Goal: Task Accomplishment & Management: Manage account settings

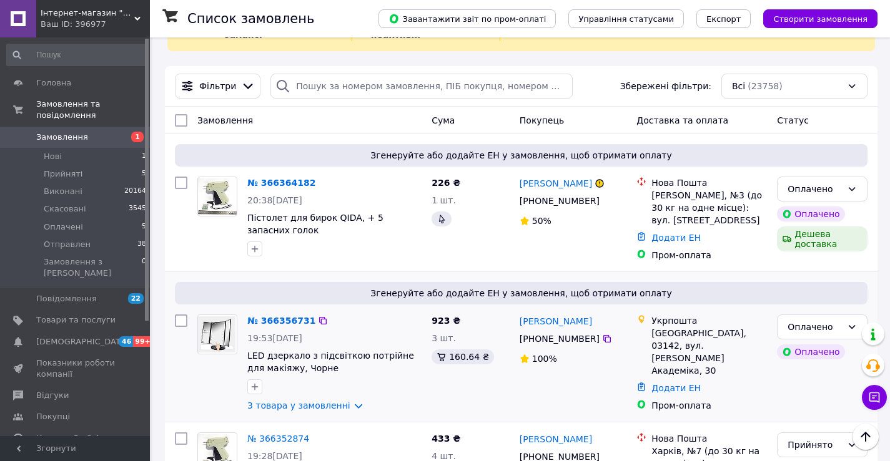
scroll to position [62, 0]
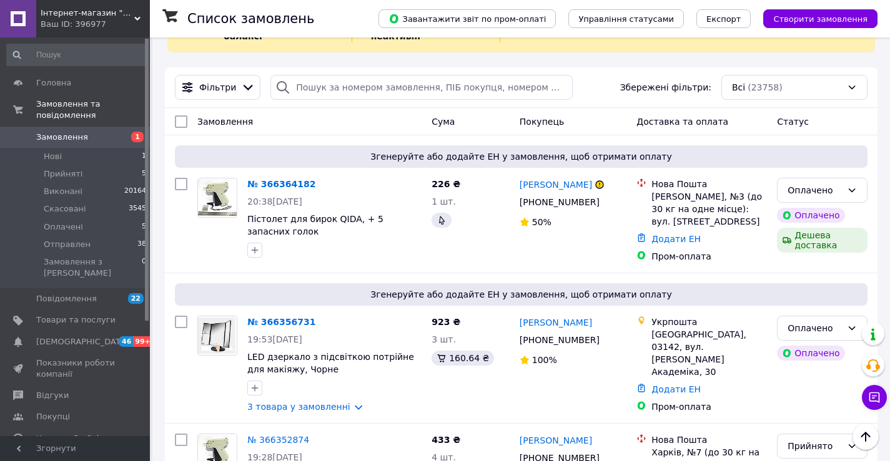
drag, startPoint x: 883, startPoint y: 18, endPoint x: 892, endPoint y: 23, distance: 10.6
click at [885, 27] on div "Список замовлень Завантажити звіт по пром-оплаті Управління статусами Експорт С…" at bounding box center [520, 18] width 740 height 37
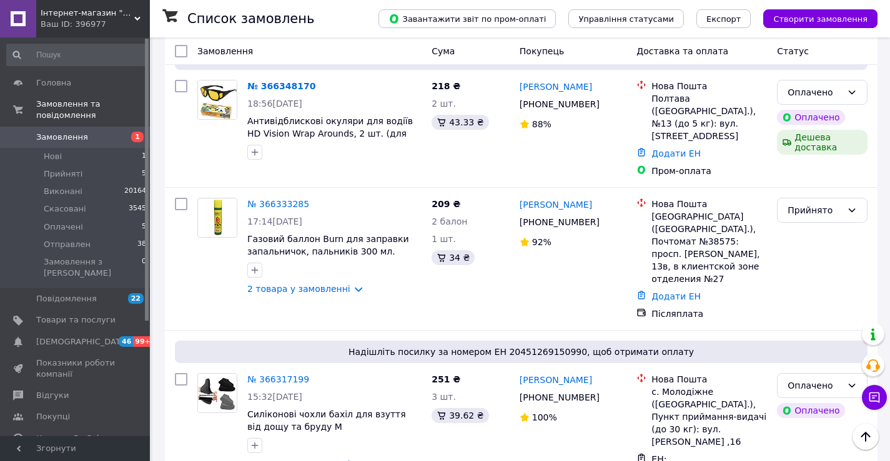
scroll to position [659, 0]
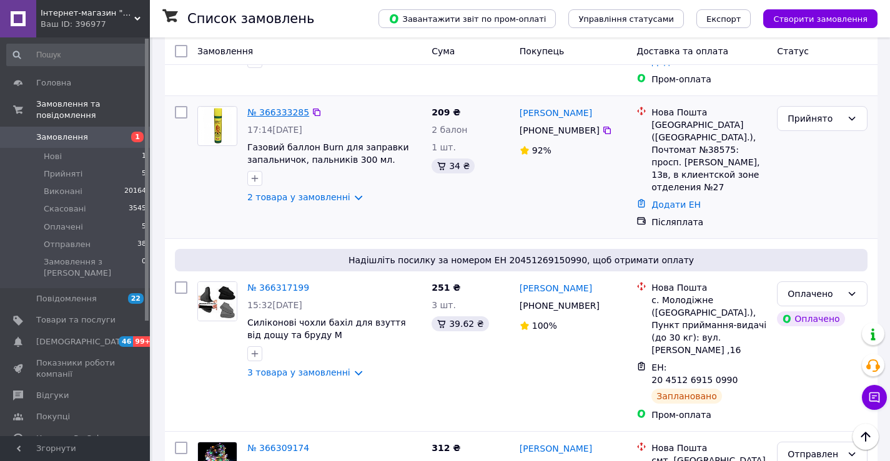
click at [280, 107] on link "№ 366333285" at bounding box center [278, 112] width 62 height 10
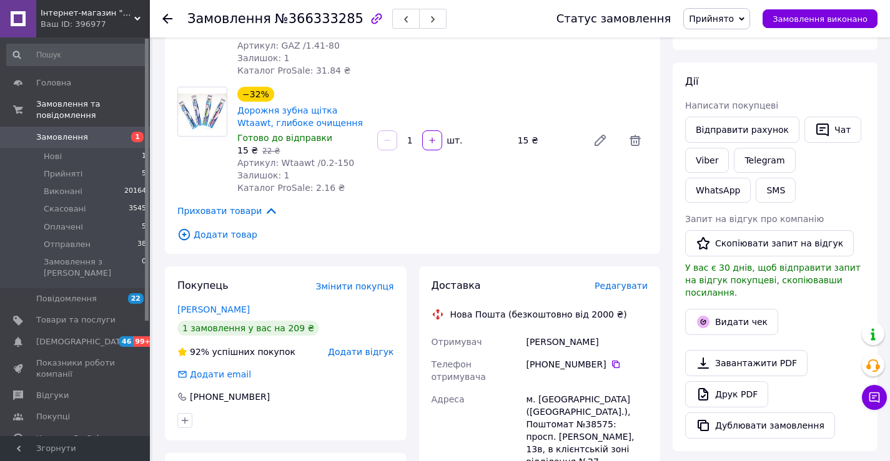
scroll to position [125, 0]
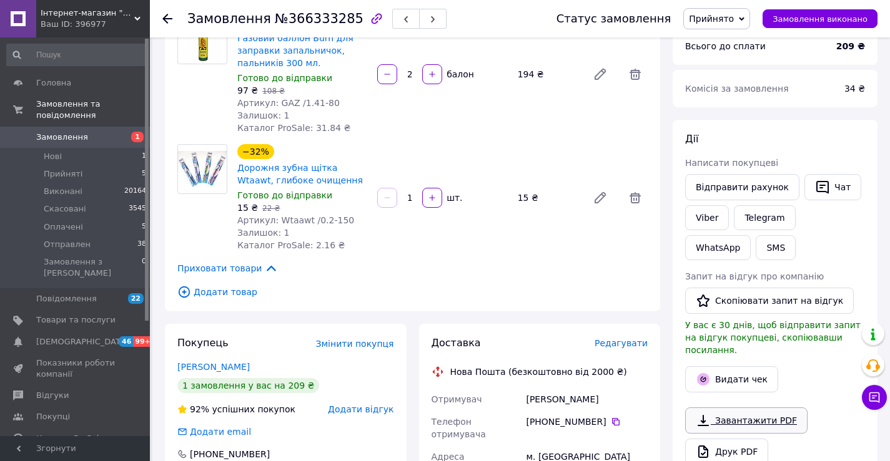
click at [725, 408] on link "Завантажити PDF" at bounding box center [746, 421] width 122 height 26
click at [166, 24] on div at bounding box center [167, 18] width 10 height 12
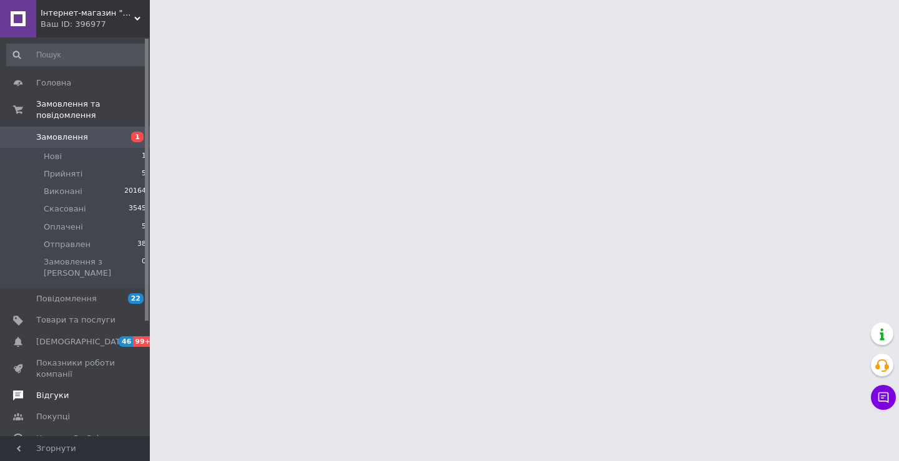
click at [59, 390] on span "Відгуки" at bounding box center [52, 395] width 32 height 11
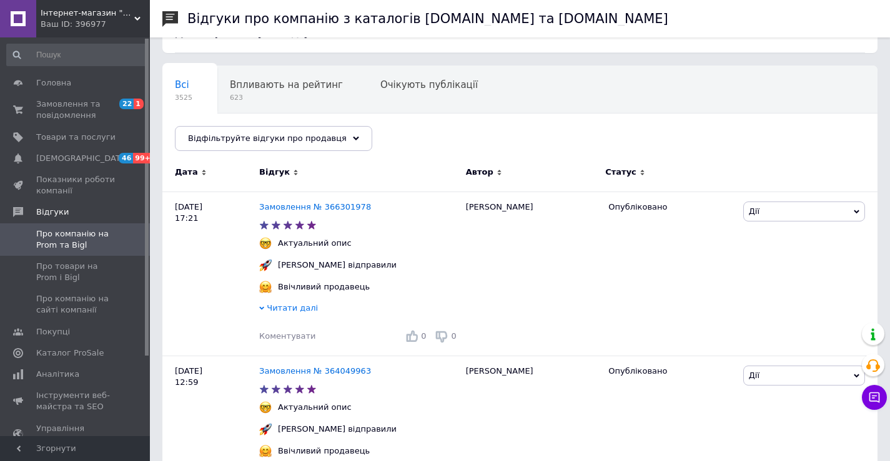
scroll to position [62, 0]
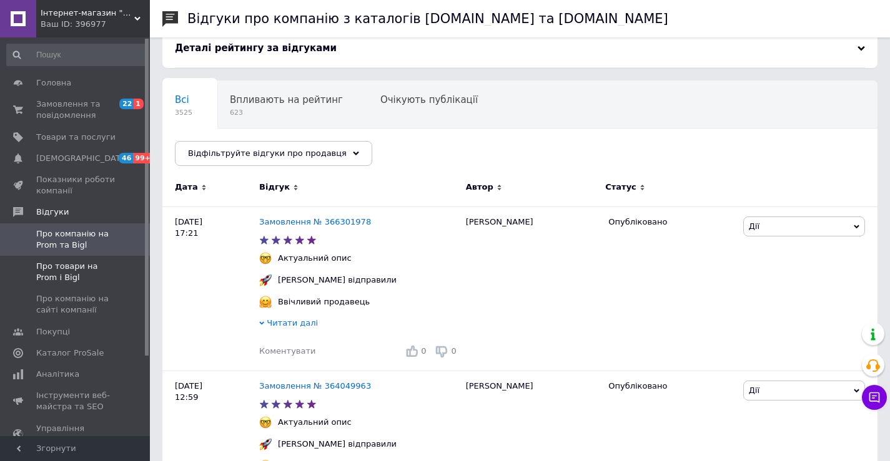
click at [49, 272] on span "Про товари на Prom і Bigl" at bounding box center [75, 272] width 79 height 22
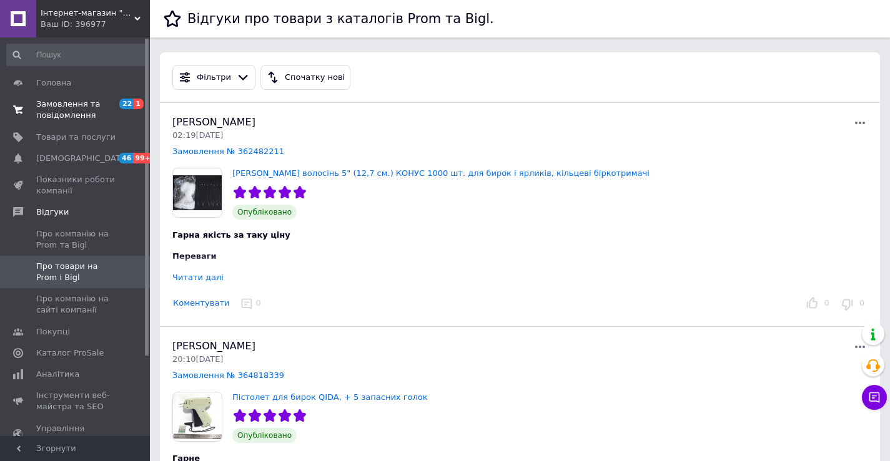
click at [59, 107] on span "Замовлення та повідомлення" at bounding box center [75, 110] width 79 height 22
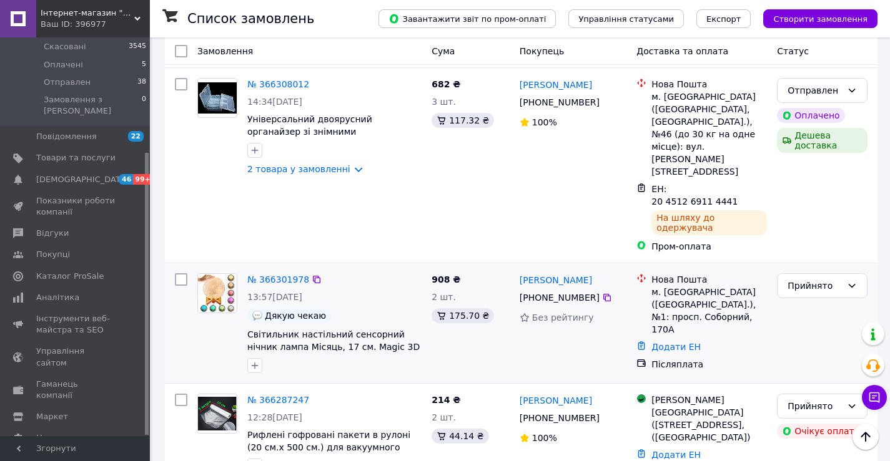
scroll to position [1311, 0]
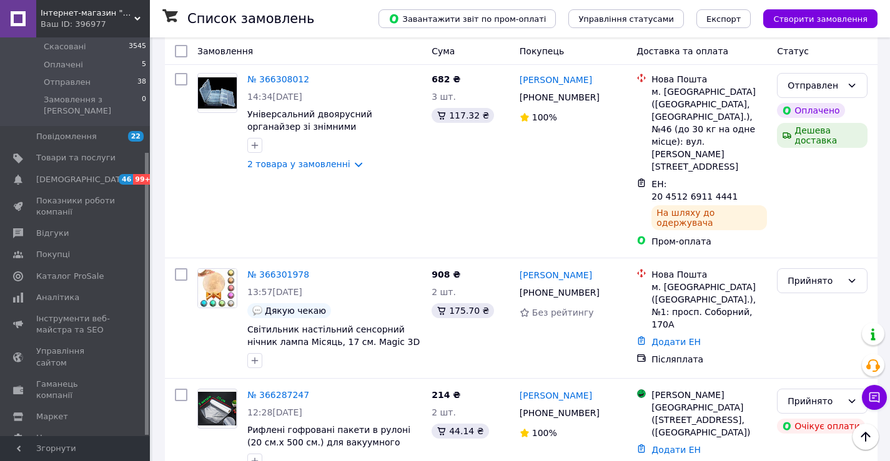
click at [810, 295] on li "Скасовано" at bounding box center [821, 296] width 89 height 22
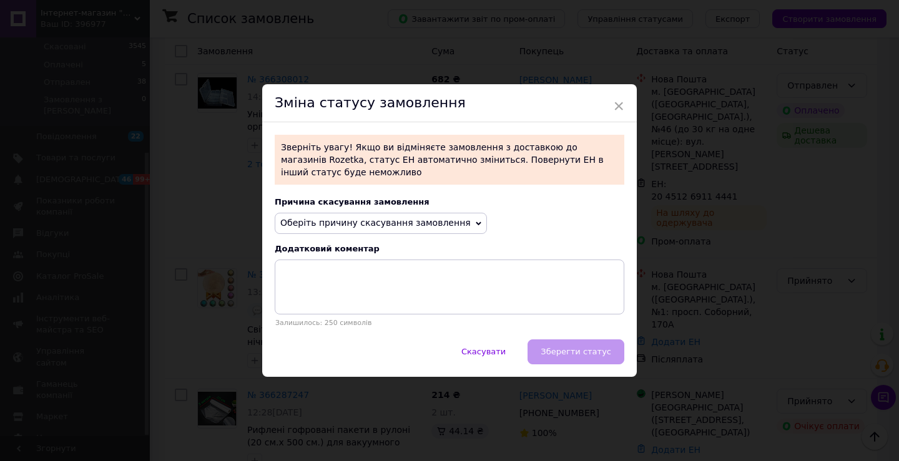
click at [787, 268] on div "× Зміна статусу замовлення Зверніть увагу! Якщо ви відміняєте замовлення з дост…" at bounding box center [449, 230] width 899 height 461
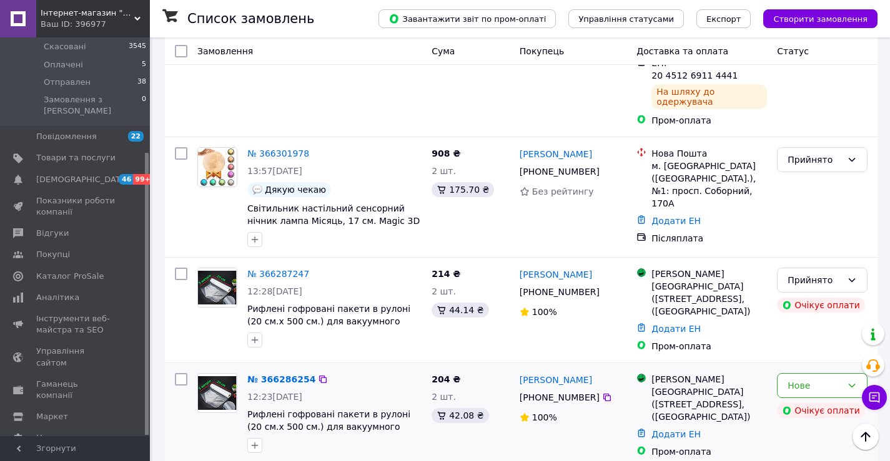
scroll to position [1436, 0]
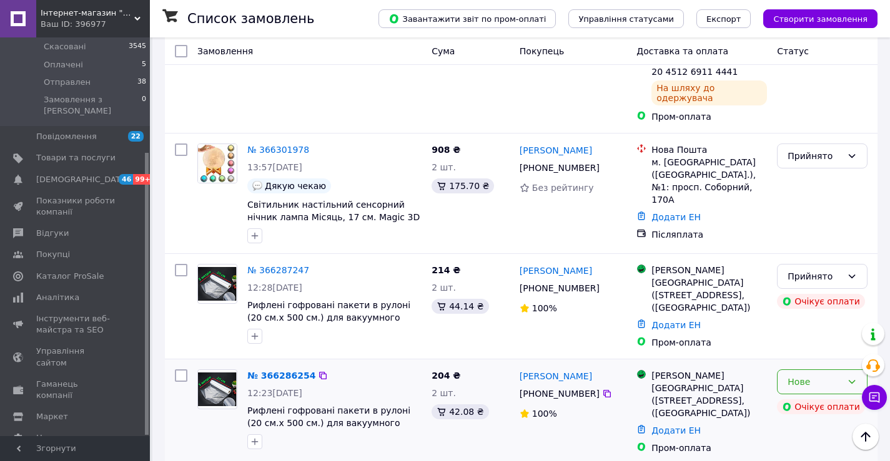
click at [815, 375] on div "Нове" at bounding box center [814, 382] width 54 height 14
click at [794, 311] on li "Скасовано" at bounding box center [821, 310] width 89 height 22
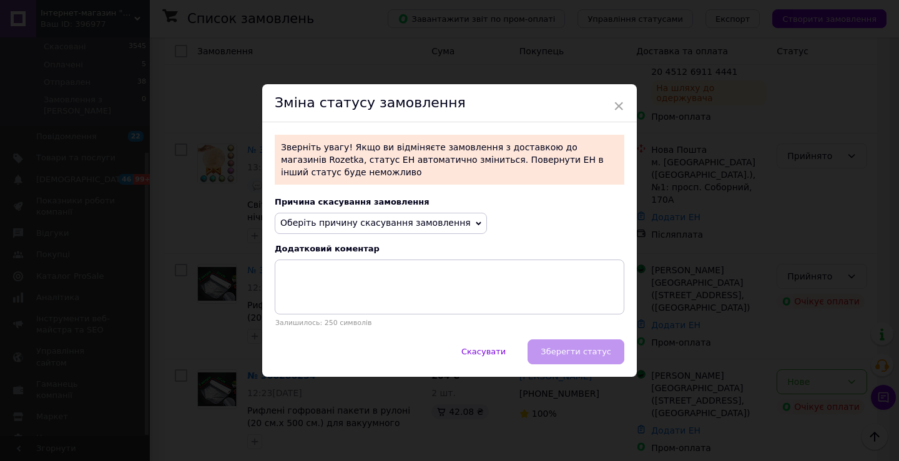
click at [347, 219] on span "Оберіть причину скасування замовлення" at bounding box center [375, 223] width 190 height 10
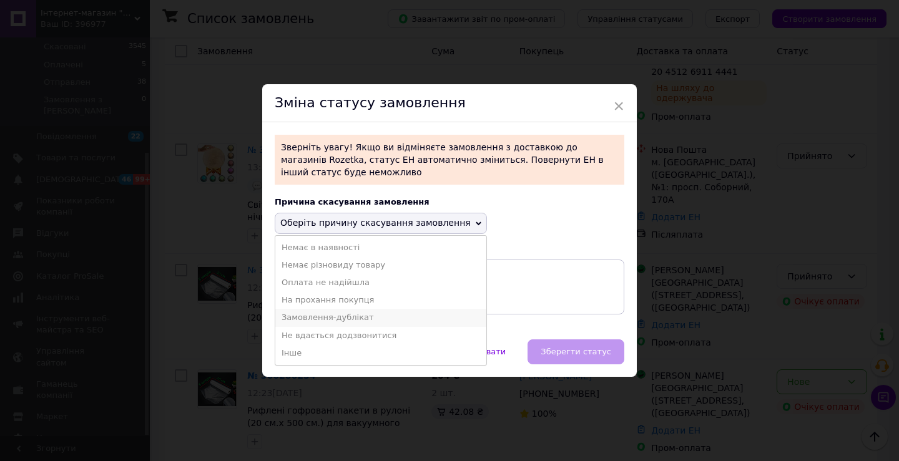
click at [327, 312] on li "Замовлення-дублікат" at bounding box center [380, 317] width 211 height 17
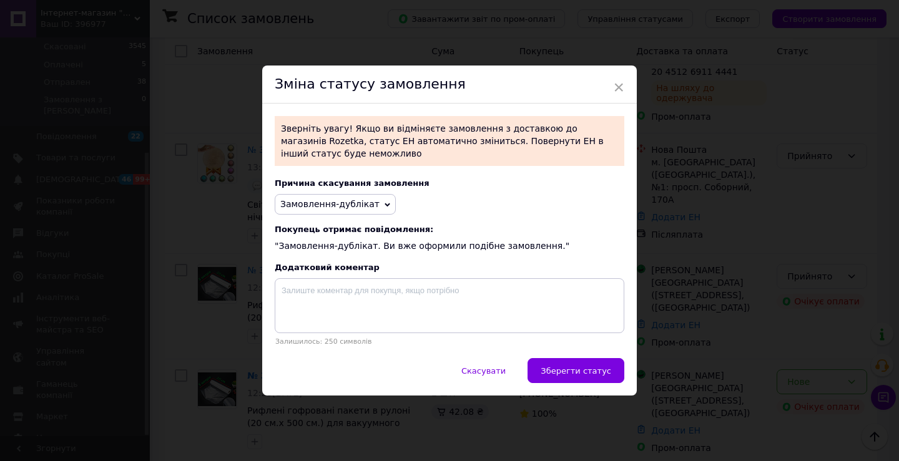
click at [568, 367] on span "Зберегти статус" at bounding box center [576, 371] width 71 height 9
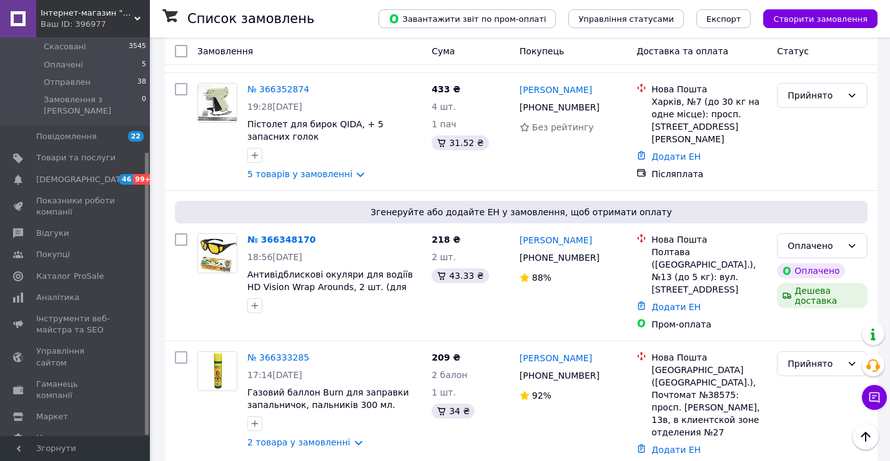
scroll to position [395, 0]
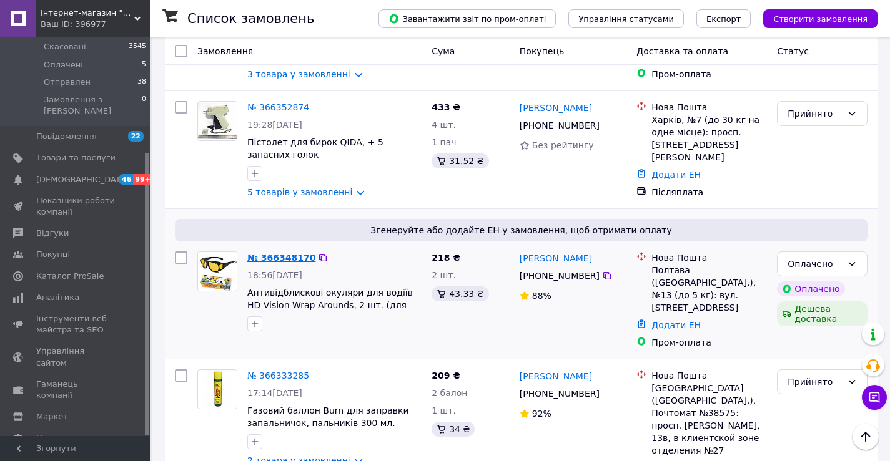
click at [264, 260] on link "№ 366348170" at bounding box center [281, 258] width 68 height 10
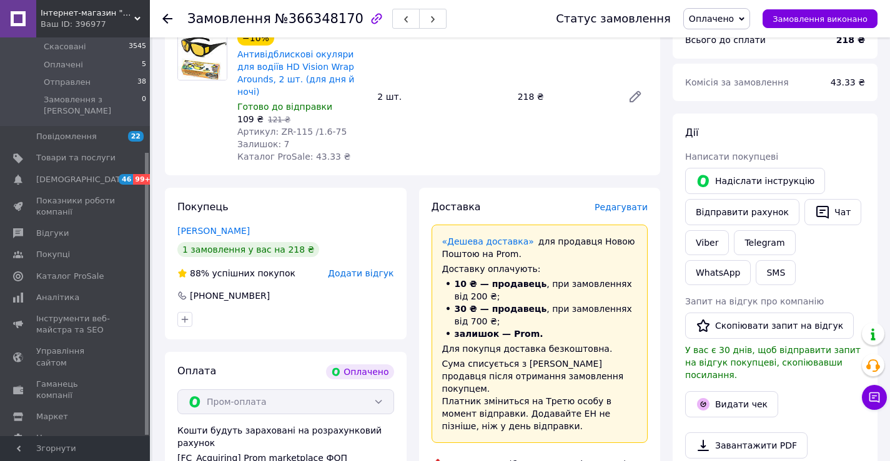
scroll to position [208, 0]
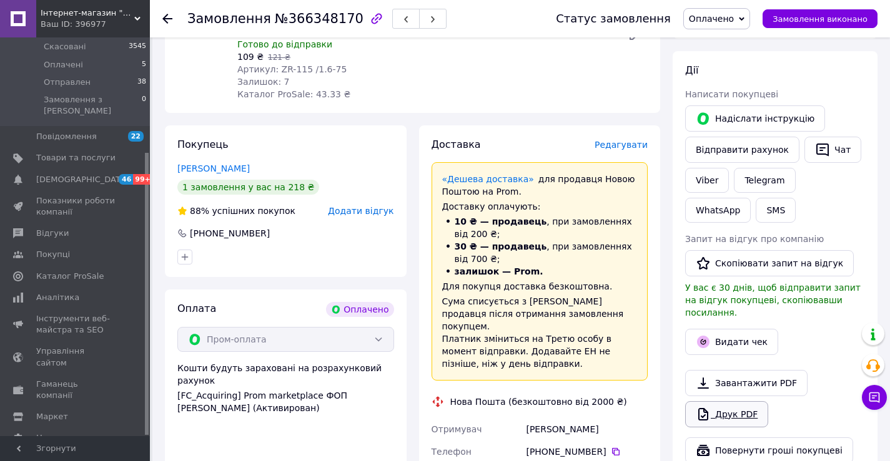
click at [725, 410] on link "Друк PDF" at bounding box center [726, 414] width 83 height 26
drag, startPoint x: 167, startPoint y: 19, endPoint x: 175, endPoint y: 17, distance: 8.3
click at [167, 19] on use at bounding box center [167, 19] width 10 height 10
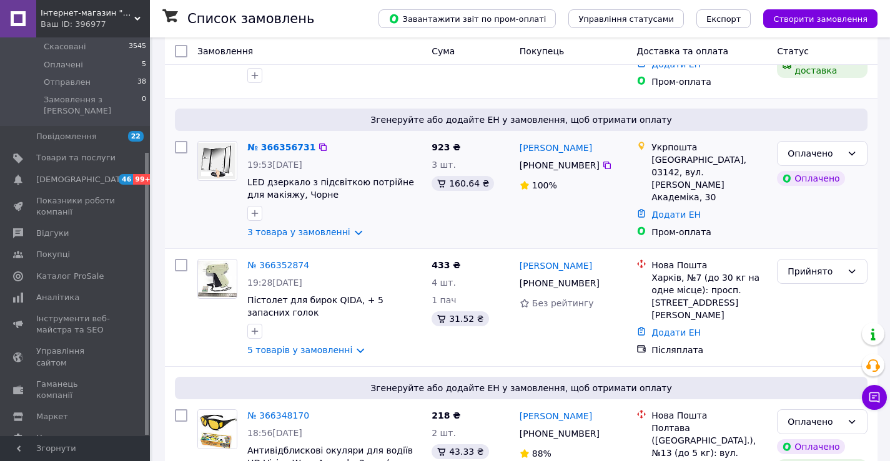
scroll to position [187, 0]
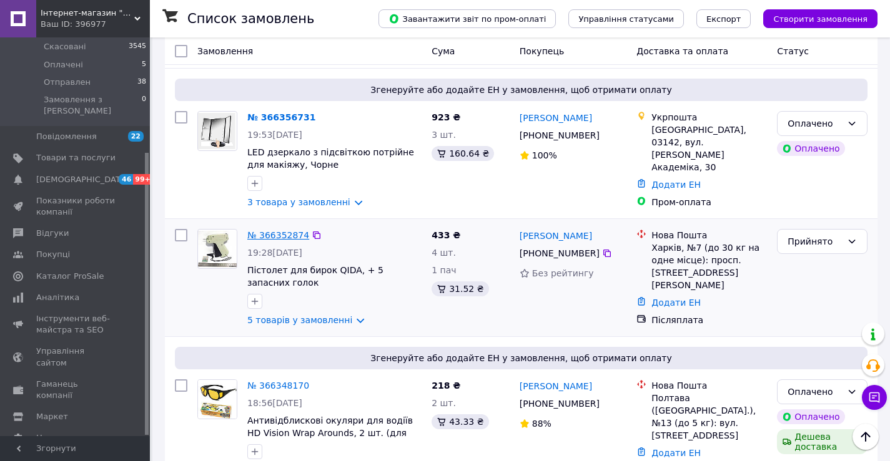
click at [272, 235] on link "№ 366352874" at bounding box center [278, 235] width 62 height 10
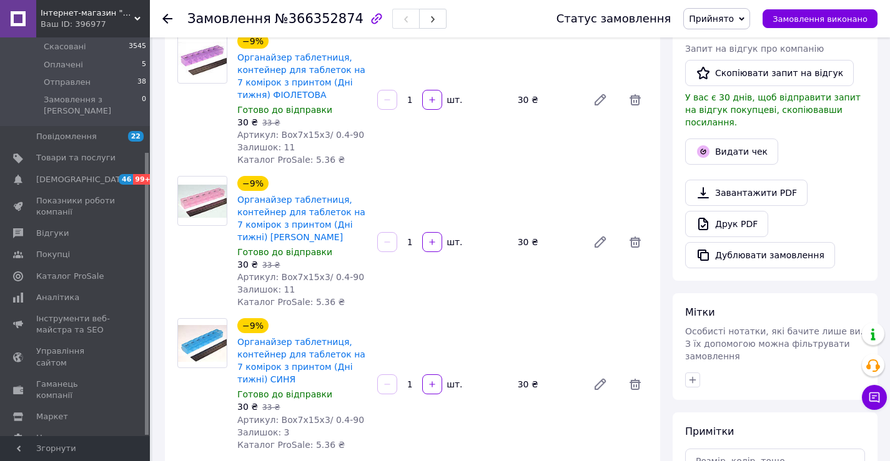
scroll to position [375, 0]
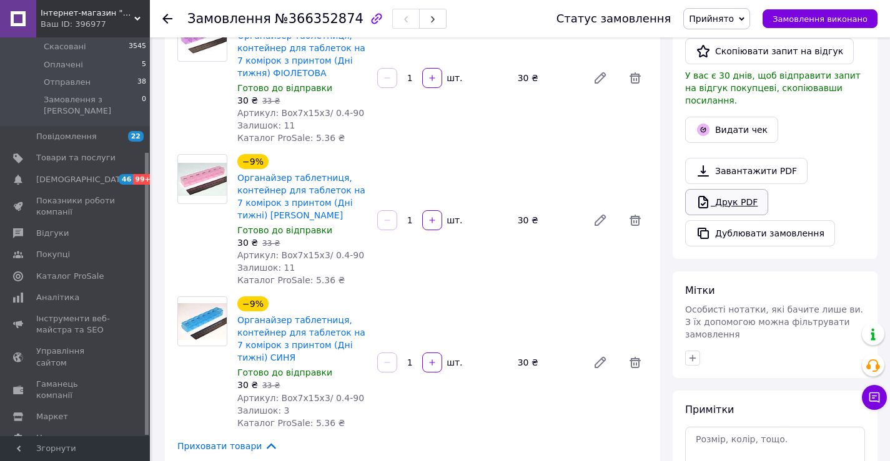
click at [737, 189] on link "Друк PDF" at bounding box center [726, 202] width 83 height 26
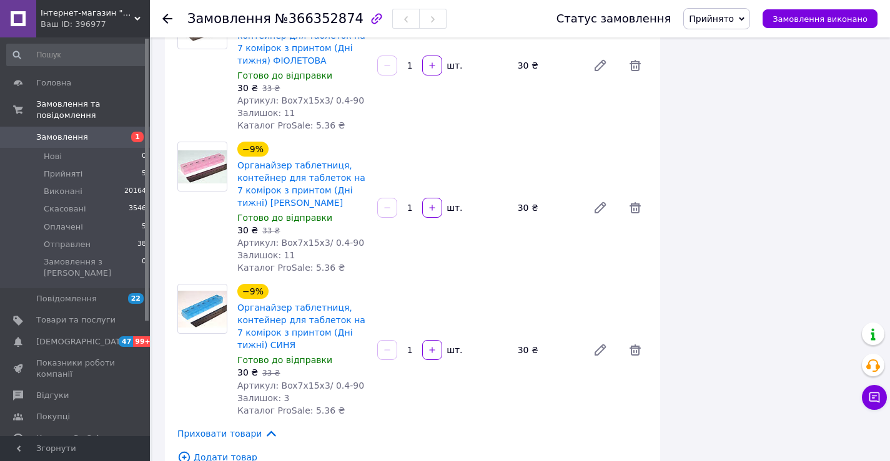
scroll to position [375, 0]
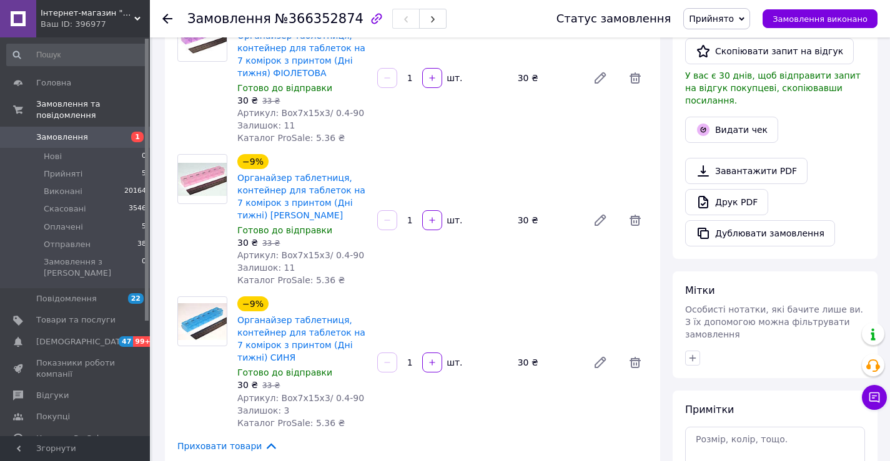
click at [172, 17] on div at bounding box center [174, 18] width 25 height 37
click at [47, 132] on span "Замовлення" at bounding box center [62, 137] width 52 height 11
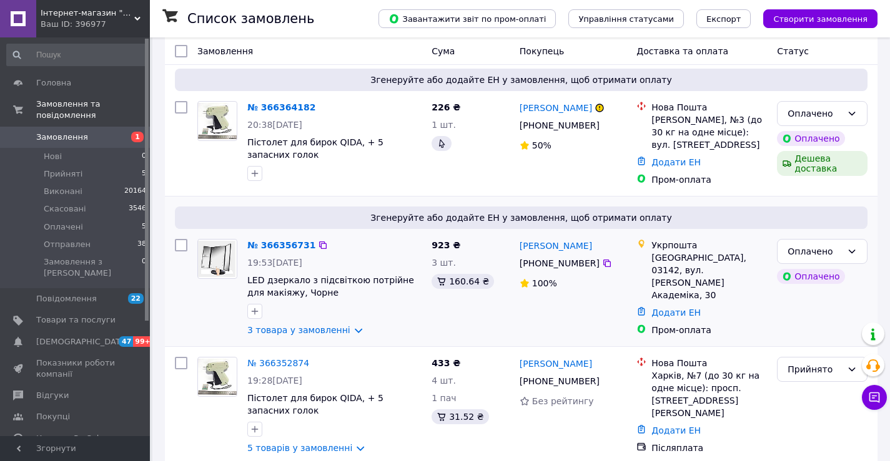
scroll to position [62, 0]
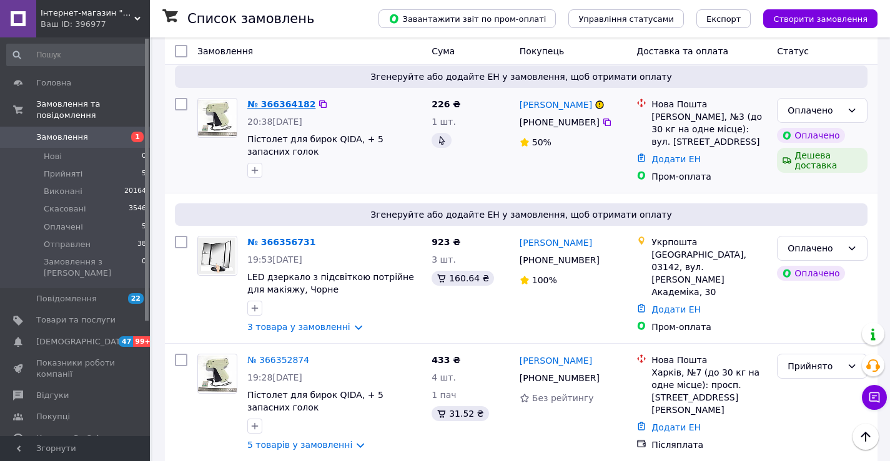
click at [285, 103] on link "№ 366364182" at bounding box center [281, 104] width 68 height 10
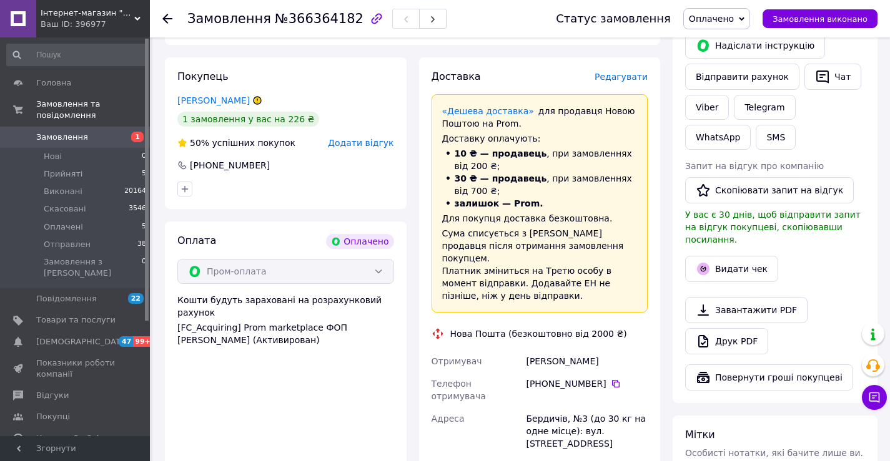
scroll to position [243, 0]
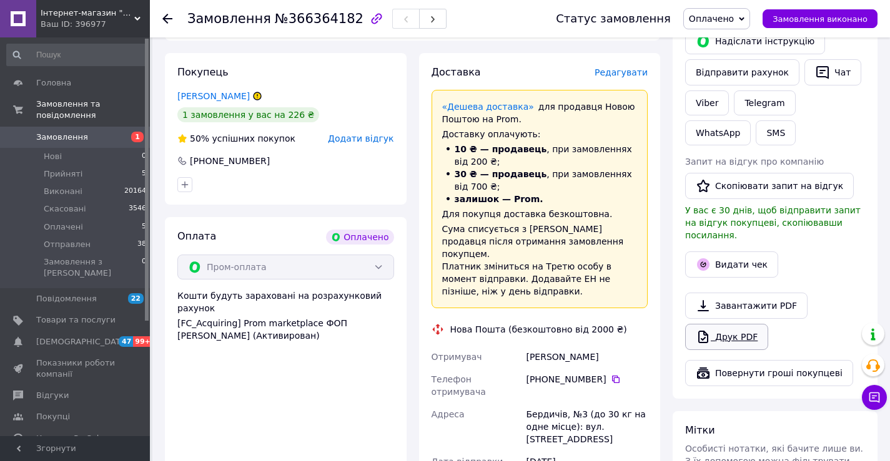
click at [726, 324] on link "Друк PDF" at bounding box center [726, 337] width 83 height 26
click at [68, 132] on span "Замовлення" at bounding box center [62, 137] width 52 height 11
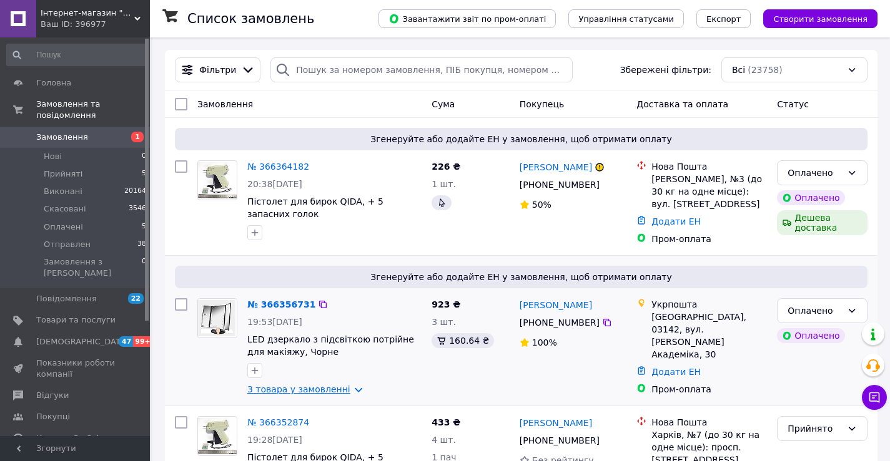
click at [277, 387] on link "3 товара у замовленні" at bounding box center [298, 390] width 103 height 10
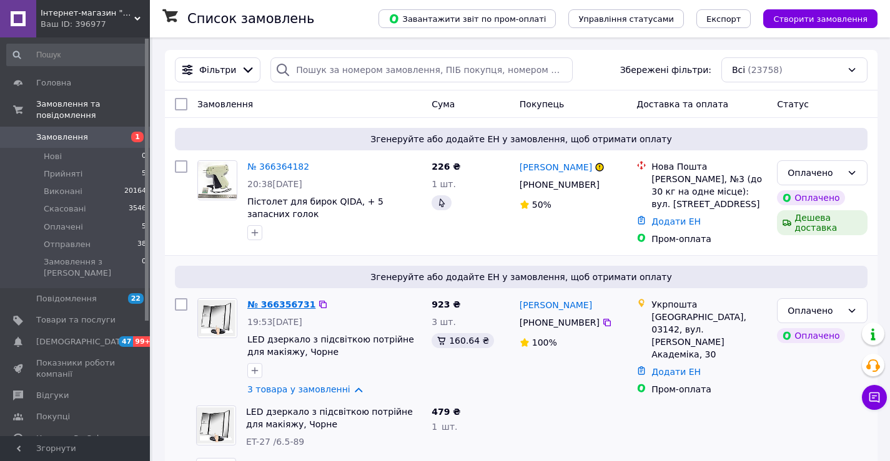
click at [280, 307] on link "№ 366356731" at bounding box center [281, 305] width 68 height 10
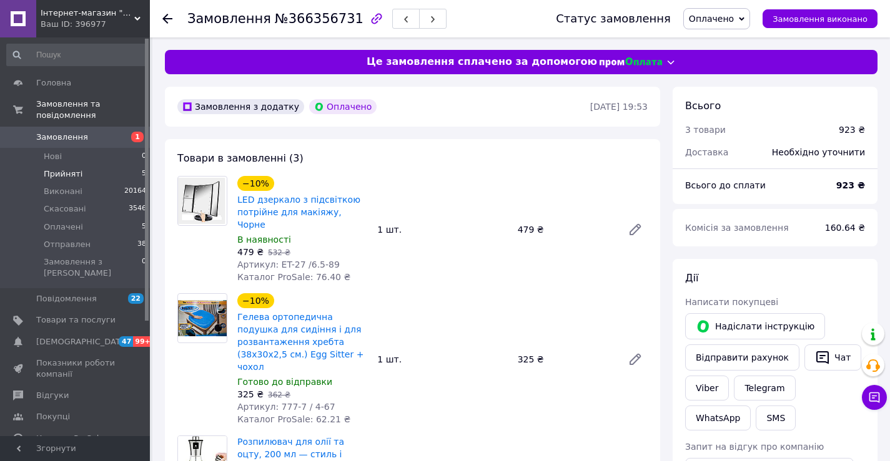
click at [62, 169] on span "Прийняті" at bounding box center [63, 174] width 39 height 11
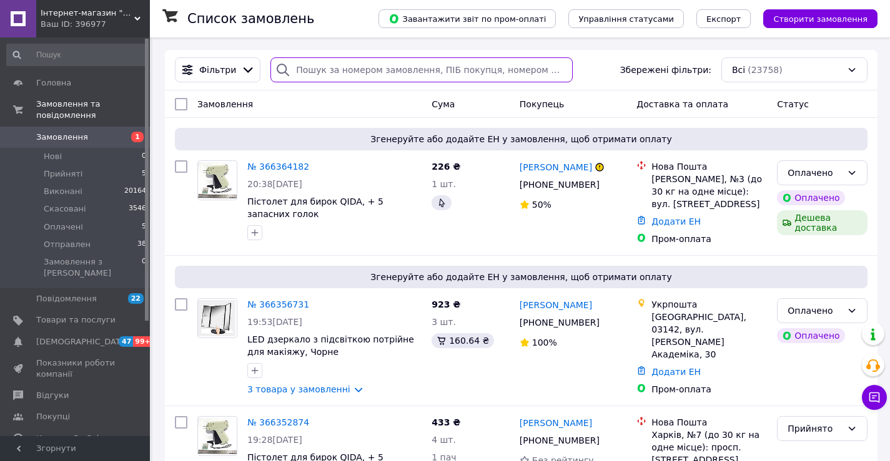
click at [322, 63] on input "search" at bounding box center [421, 69] width 302 height 25
paste input "380684887932"
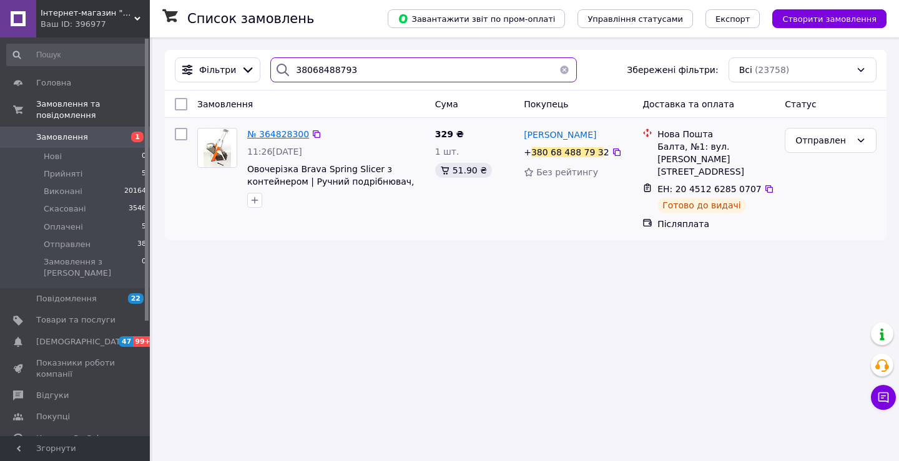
type input "38068488793"
click at [290, 129] on span "№ 364828300" at bounding box center [278, 134] width 62 height 10
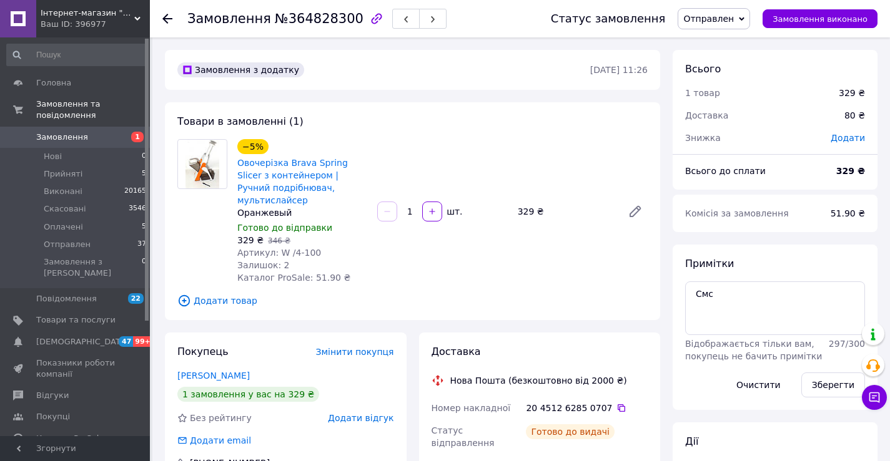
click at [379, 413] on span "Додати відгук" at bounding box center [361, 418] width 66 height 10
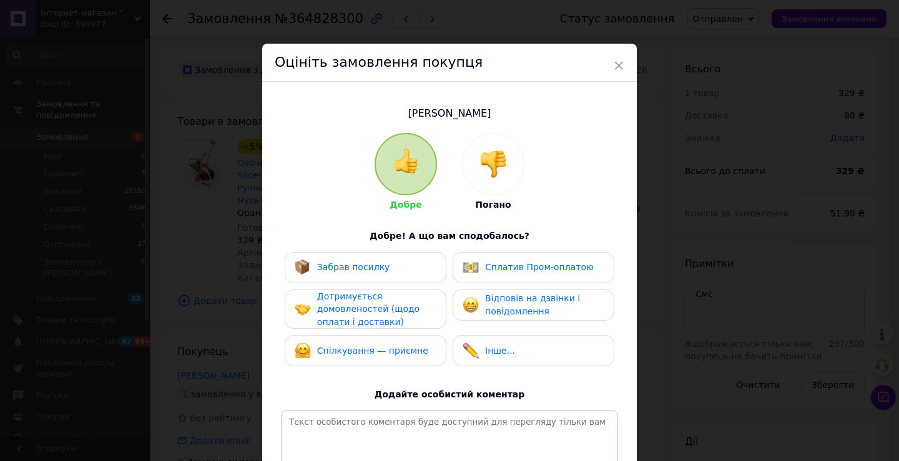
click at [510, 176] on div at bounding box center [493, 164] width 61 height 61
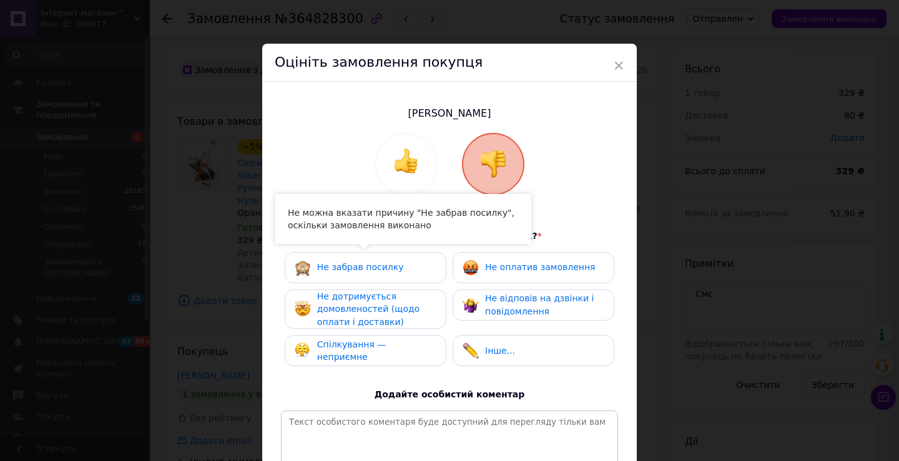
click at [398, 285] on div "Не забрав посилку Не оплатив замовлення Не дотримується домовленостей (щодо опл…" at bounding box center [449, 312] width 337 height 121
click at [400, 274] on div "Не забрав посилку" at bounding box center [366, 268] width 142 height 16
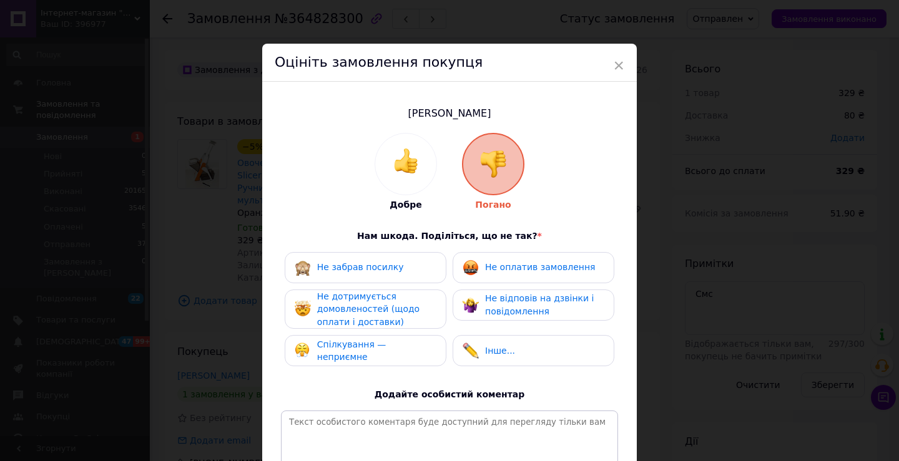
click at [520, 302] on span "Не відповів на дзвінки і повідомлення" at bounding box center [539, 304] width 109 height 23
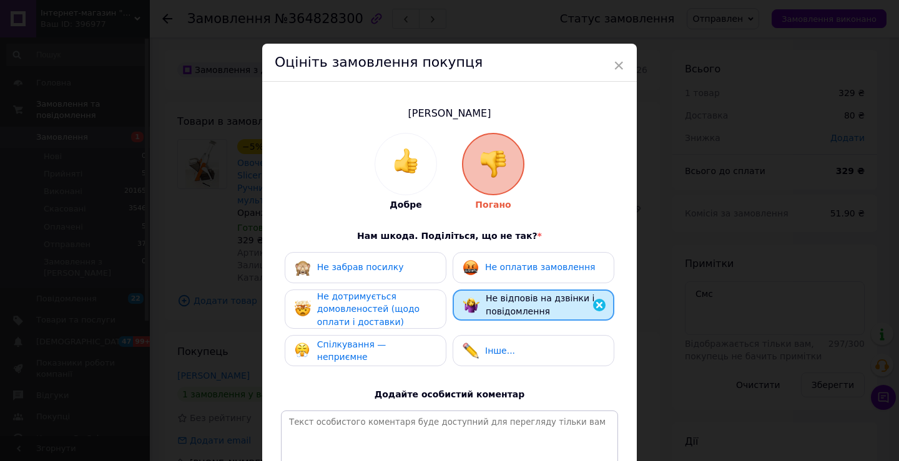
click at [504, 272] on span "Не оплатив замовлення" at bounding box center [540, 267] width 110 height 10
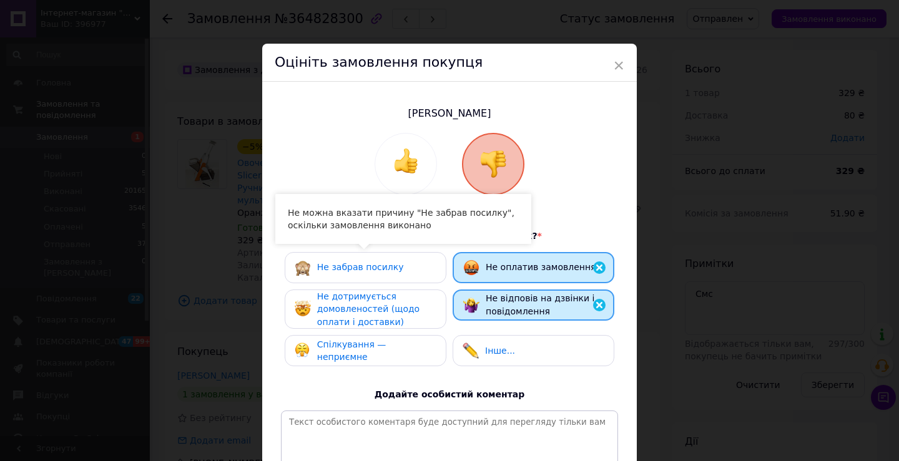
click at [401, 268] on div "Не забрав посилку" at bounding box center [366, 268] width 142 height 16
click at [404, 311] on span "Не дотримується домовленостей (щодо оплати і доставки)" at bounding box center [368, 310] width 102 height 36
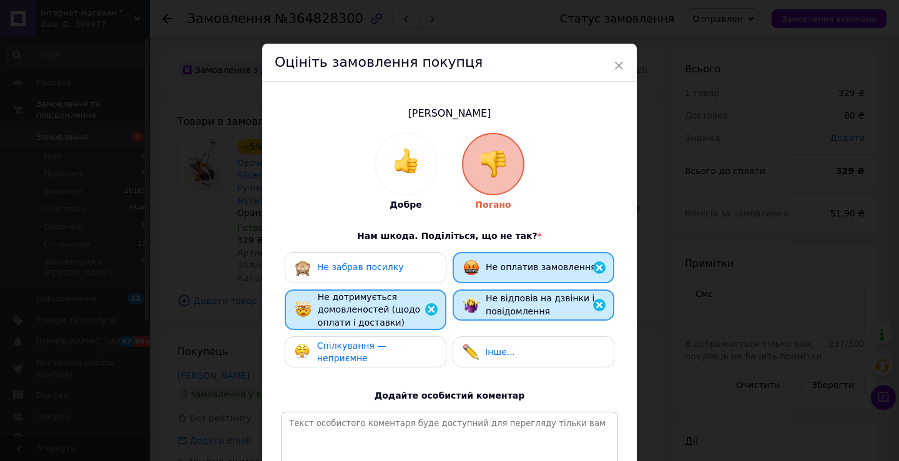
click at [406, 330] on div "Не забрав посилку Не оплатив замовлення Не дотримується домовленостей (щодо опл…" at bounding box center [449, 313] width 337 height 122
click at [427, 343] on div "Спілкування — неприємне" at bounding box center [366, 352] width 162 height 31
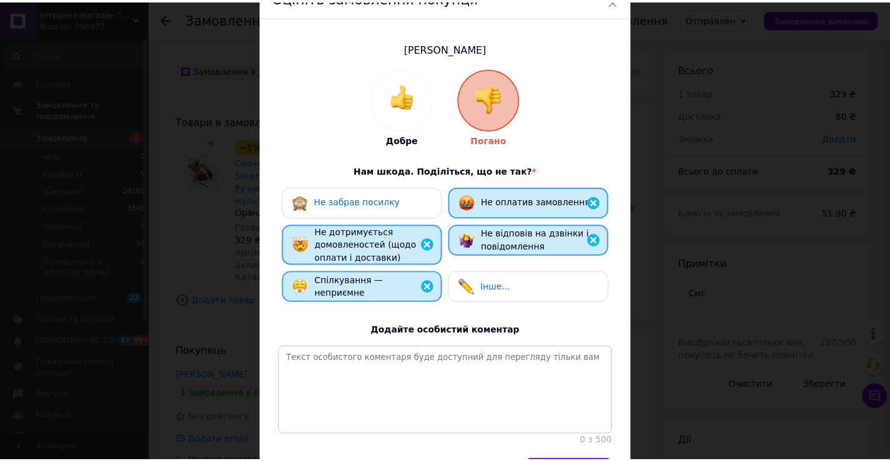
scroll to position [154, 0]
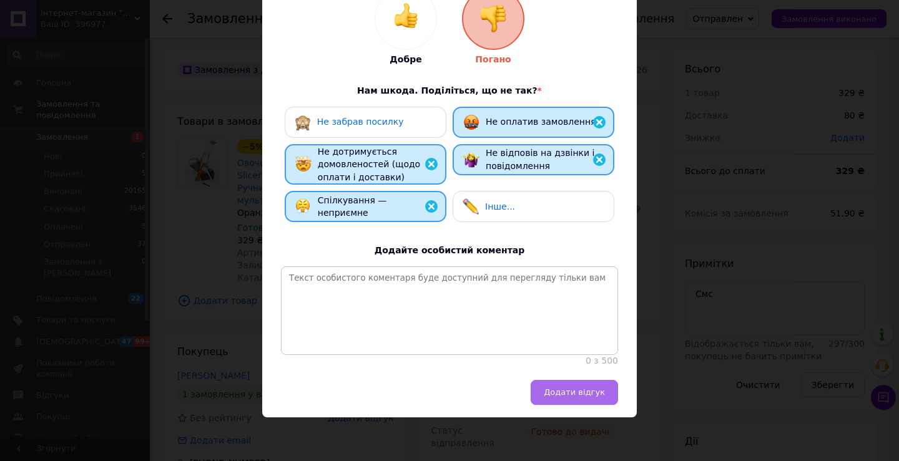
click at [544, 385] on button "Додати відгук" at bounding box center [574, 392] width 87 height 25
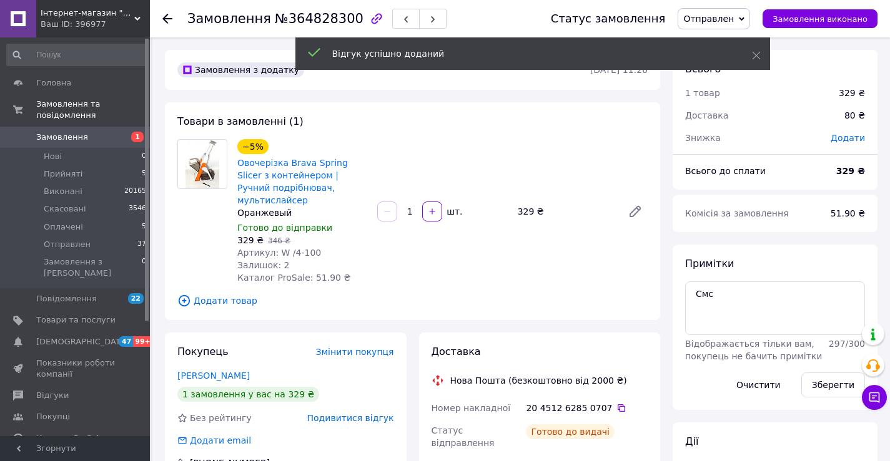
click at [341, 412] on div "Подивитися відгук" at bounding box center [350, 418] width 87 height 12
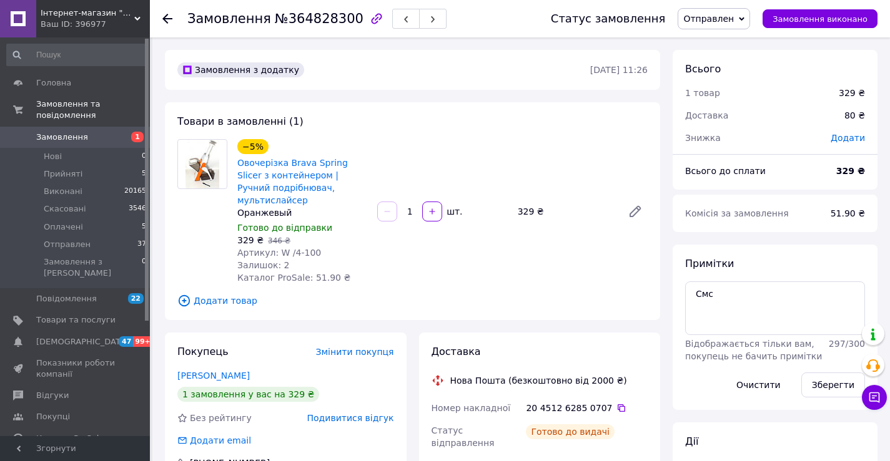
click at [342, 413] on span "Подивитися відгук" at bounding box center [350, 418] width 87 height 10
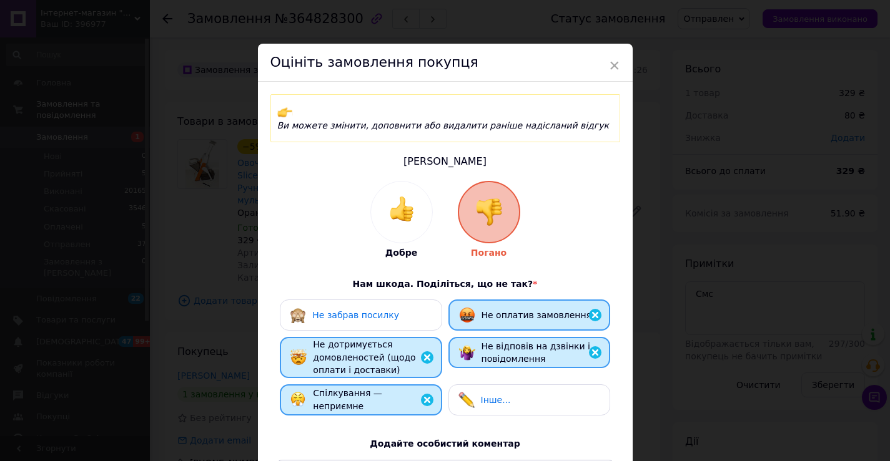
click at [369, 318] on div "Не забрав посилку Не оплатив замовлення Не дотримується домовленостей (щодо опл…" at bounding box center [445, 361] width 337 height 122
click at [372, 312] on div "Не забрав посилку" at bounding box center [361, 315] width 162 height 31
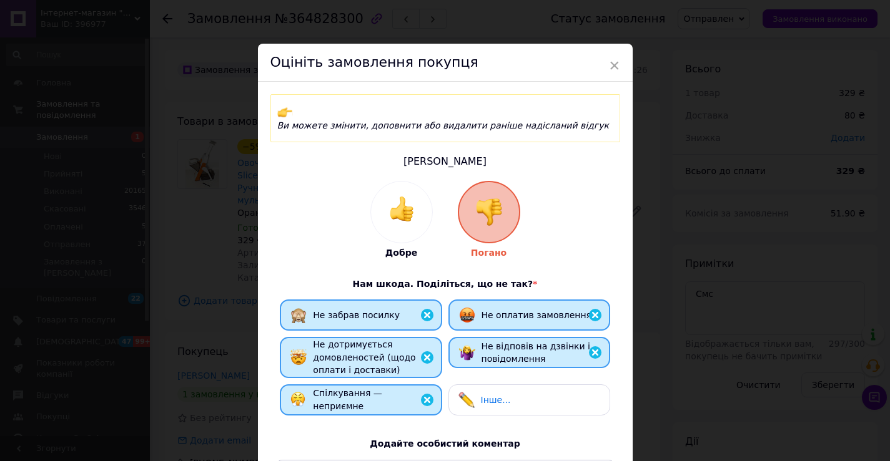
click at [373, 310] on span "Не забрав посилку" at bounding box center [356, 315] width 87 height 10
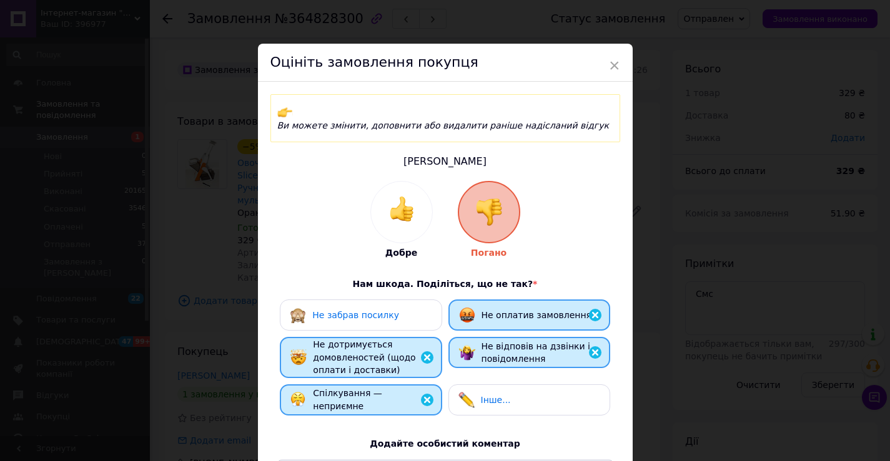
click at [373, 310] on span "Не забрав посилку" at bounding box center [355, 315] width 87 height 10
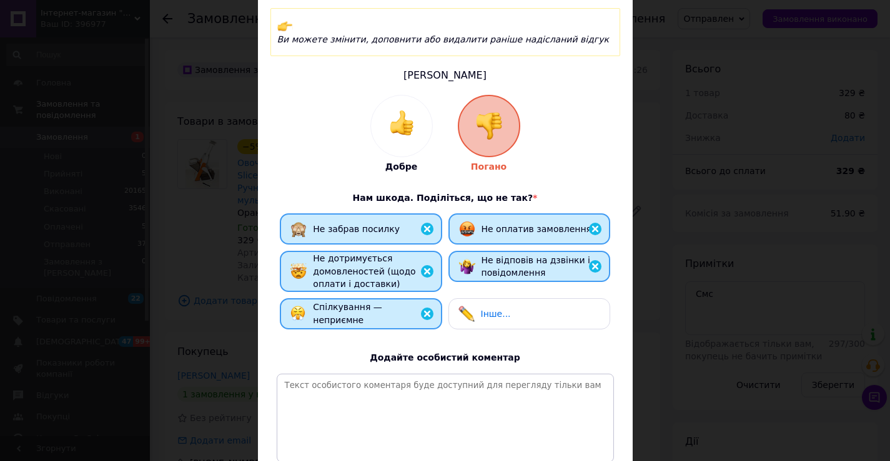
scroll to position [189, 0]
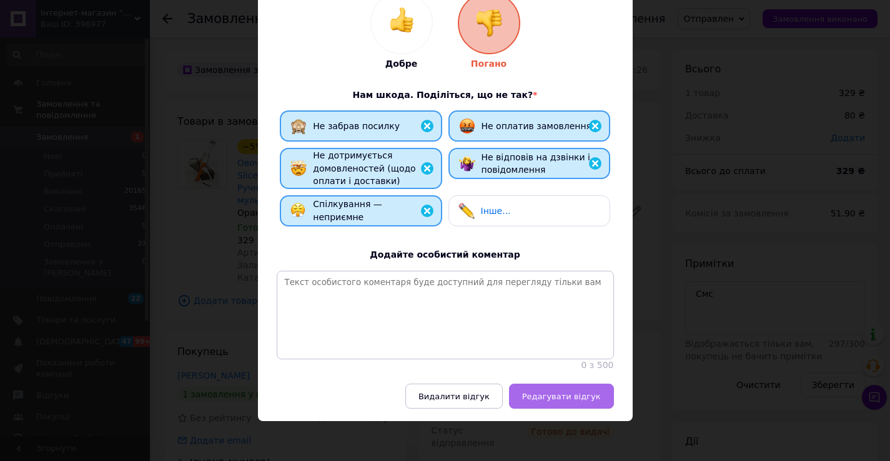
click at [538, 392] on span "Редагувати відгук" at bounding box center [561, 396] width 79 height 9
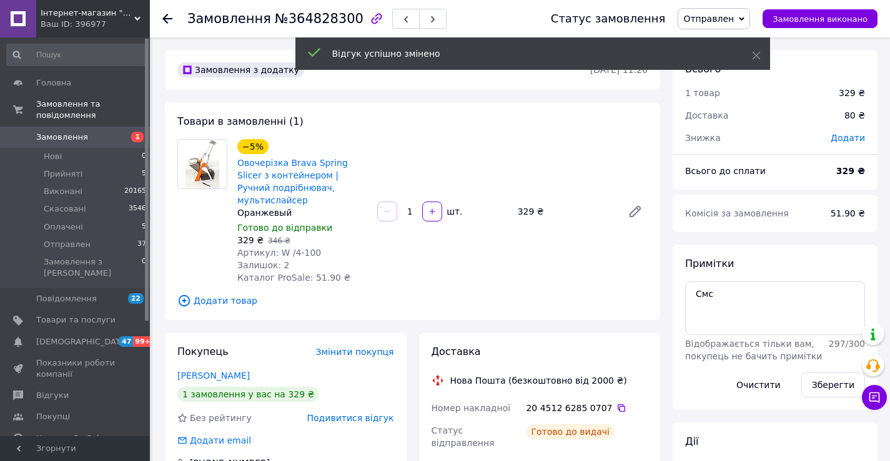
click at [207, 371] on link "[PERSON_NAME]" at bounding box center [213, 376] width 72 height 10
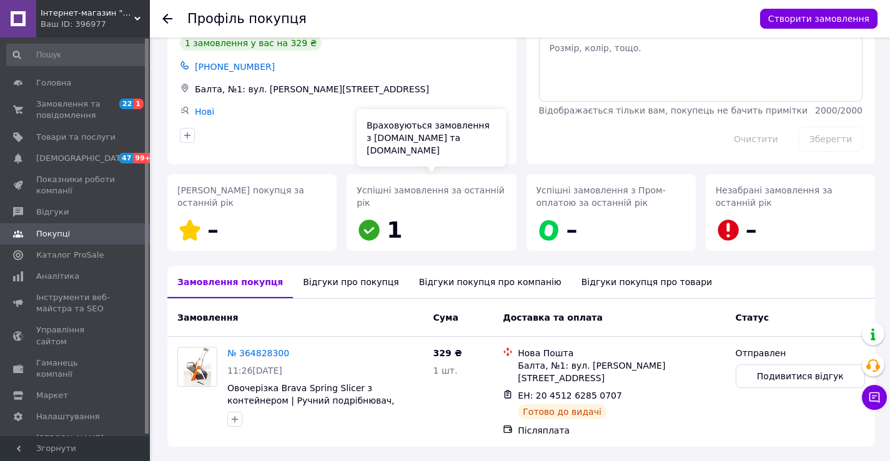
scroll to position [84, 0]
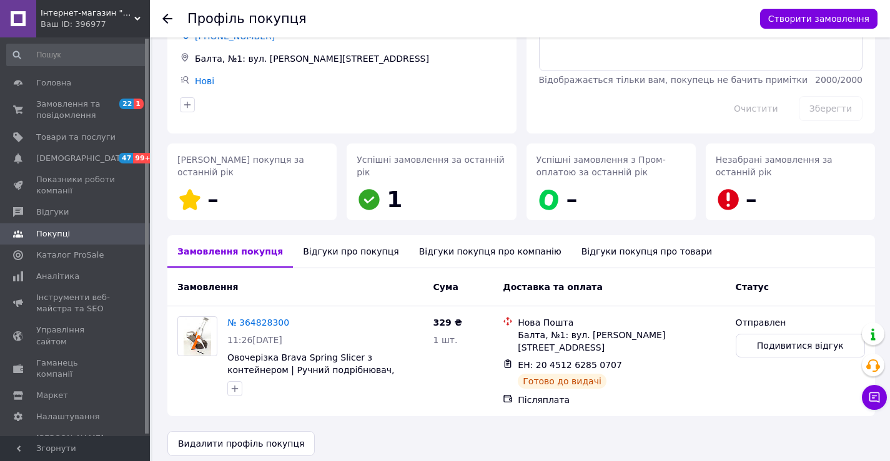
click at [308, 248] on div "Відгуки про покупця" at bounding box center [351, 251] width 116 height 32
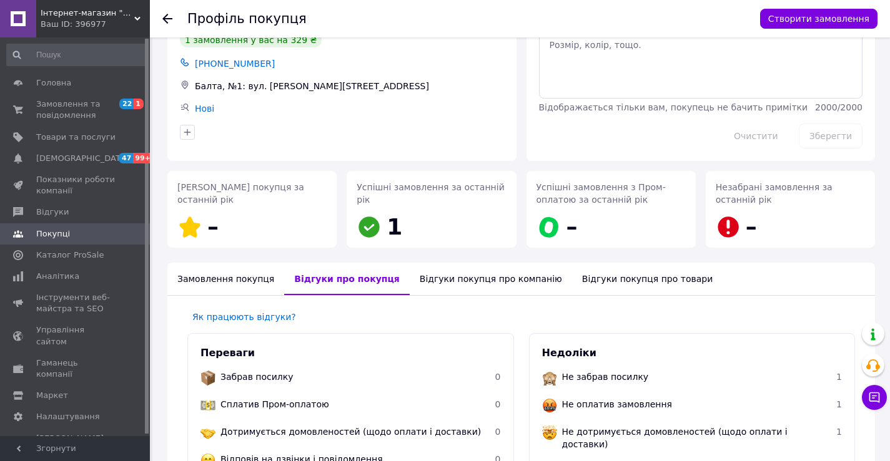
scroll to position [0, 0]
